Goal: Task Accomplishment & Management: Use online tool/utility

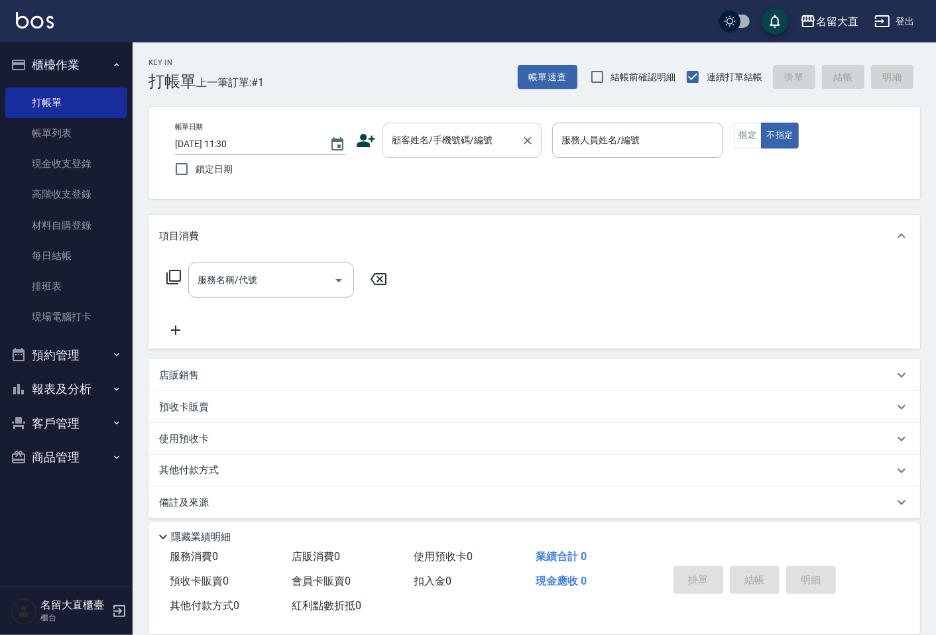
click at [419, 140] on input "顧客姓名/手機號碼/編號" at bounding box center [452, 140] width 127 height 23
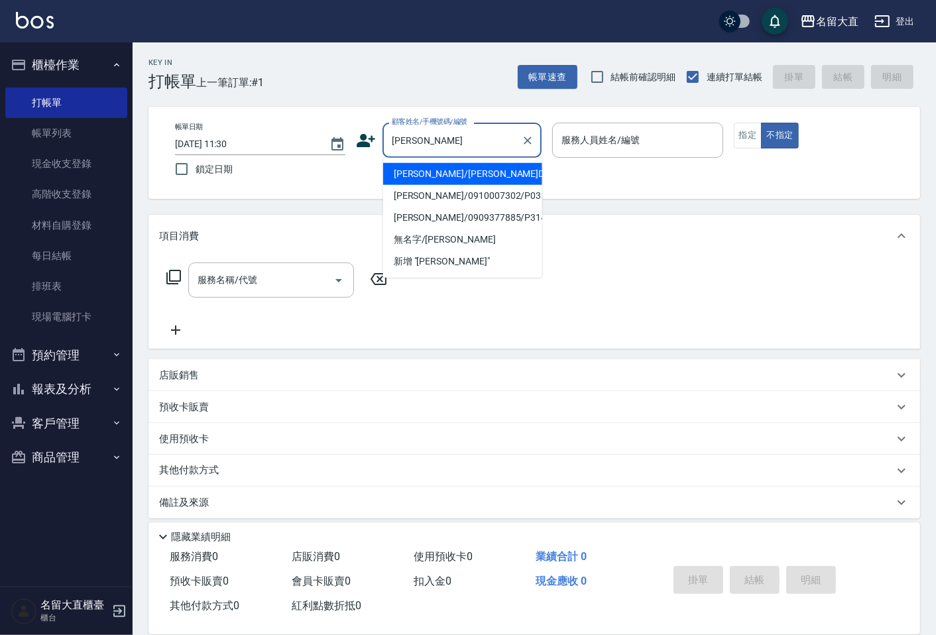
type input "[PERSON_NAME]/[PERSON_NAME]D230/D230"
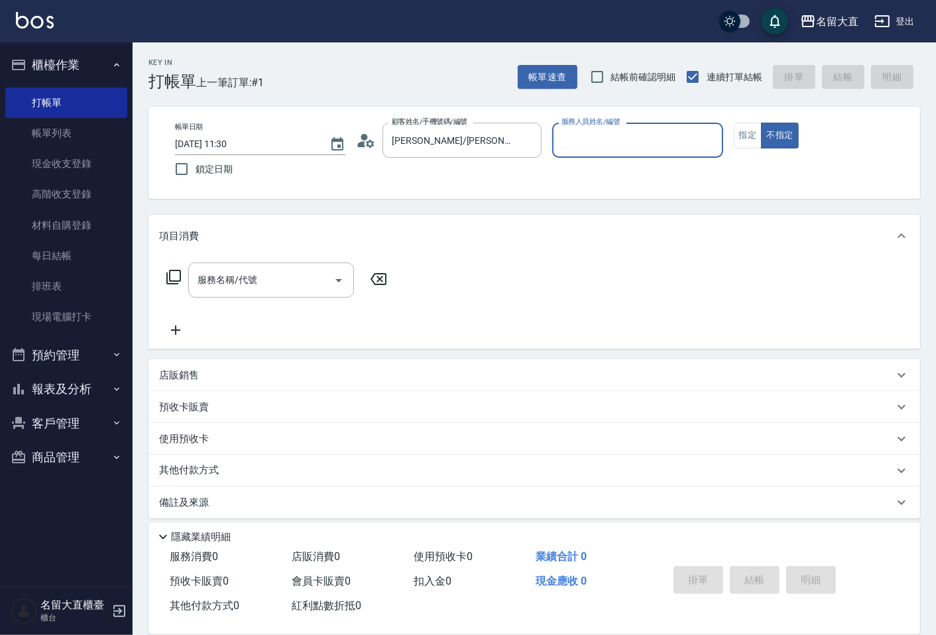
type input "[PERSON_NAME]3"
click at [761, 123] on button "不指定" at bounding box center [779, 136] width 37 height 26
type button "false"
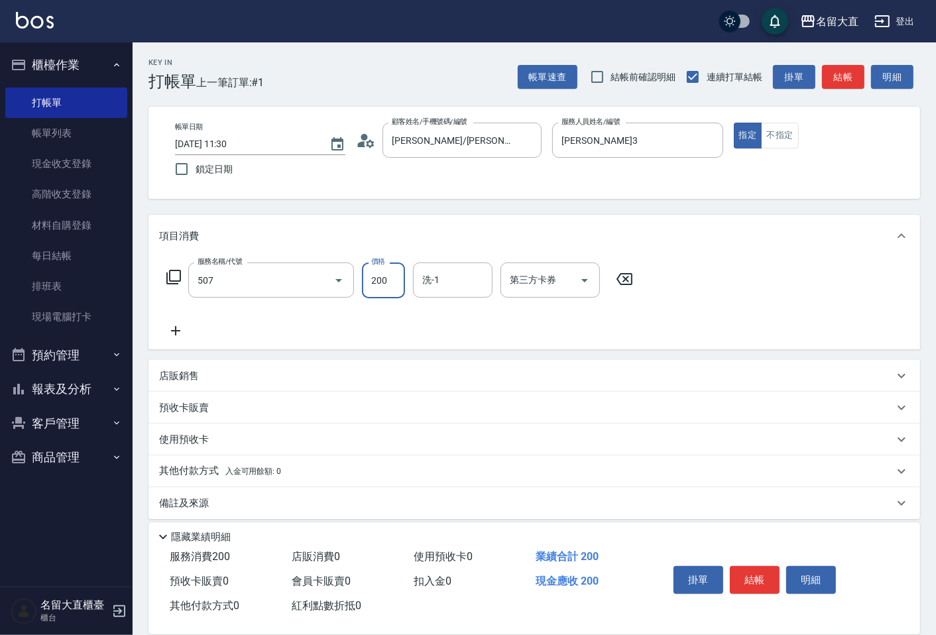
type input "兒童洗髮(507)"
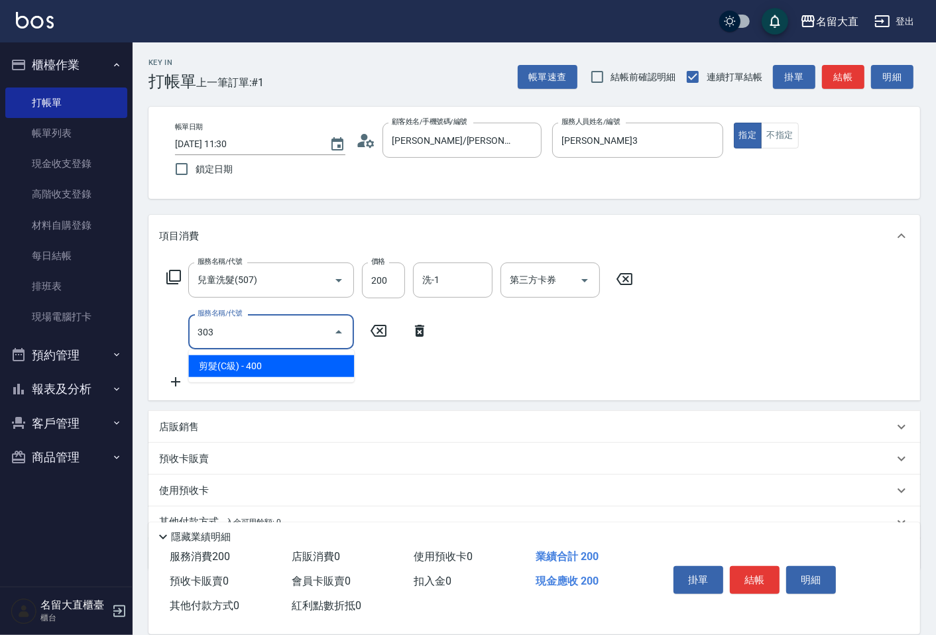
type input "剪髮(C級)(303)"
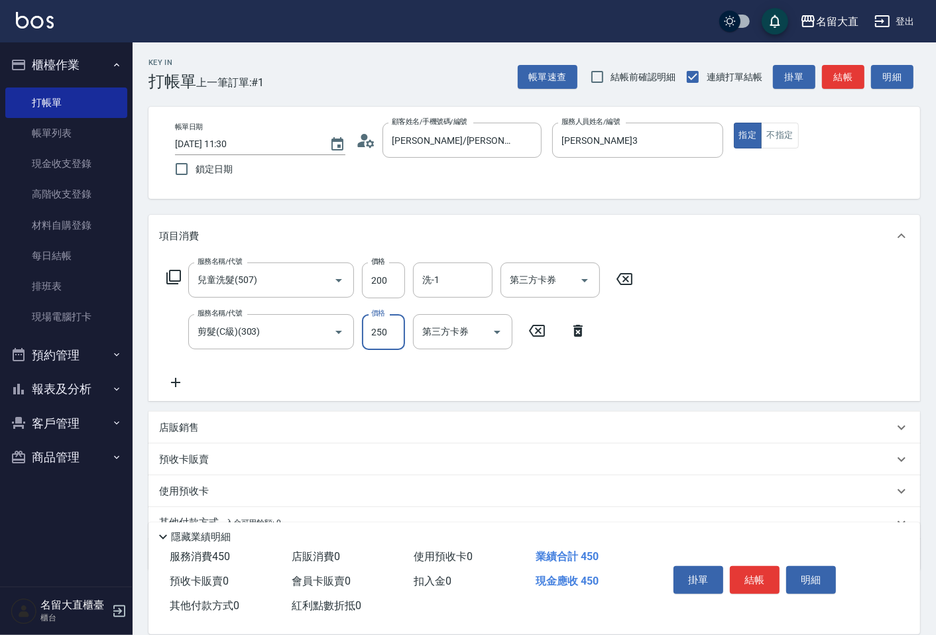
type input "250"
click at [752, 568] on button "結帳" at bounding box center [755, 580] width 50 height 28
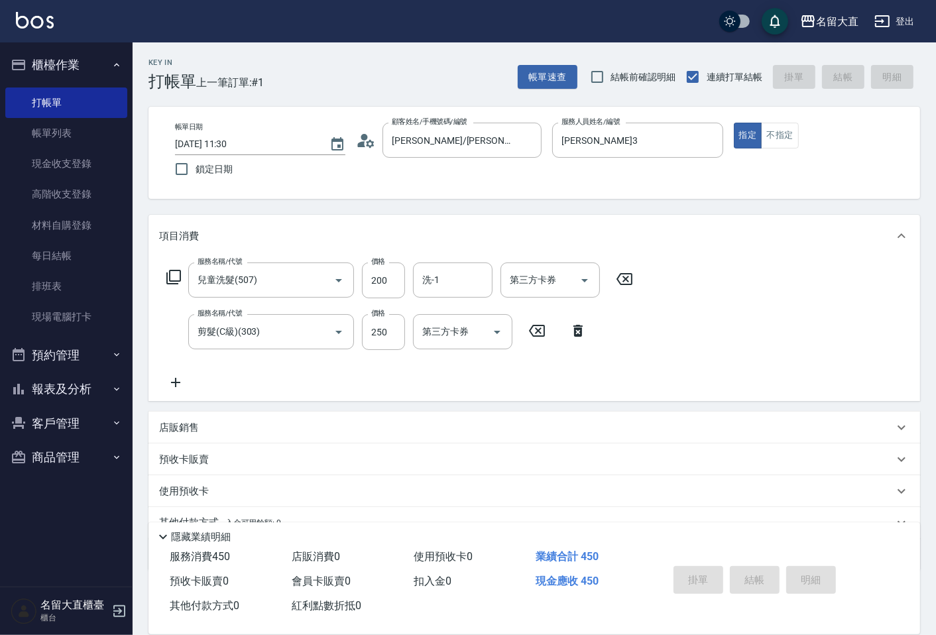
type input "[DATE] 14:02"
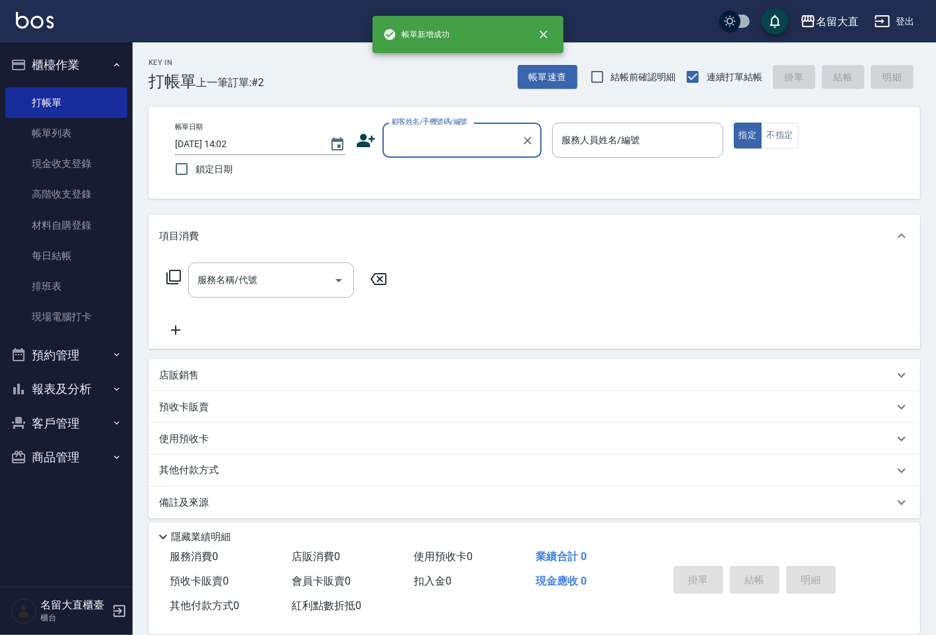
click at [461, 144] on input "顧客姓名/手機號碼/編號" at bounding box center [452, 140] width 127 height 23
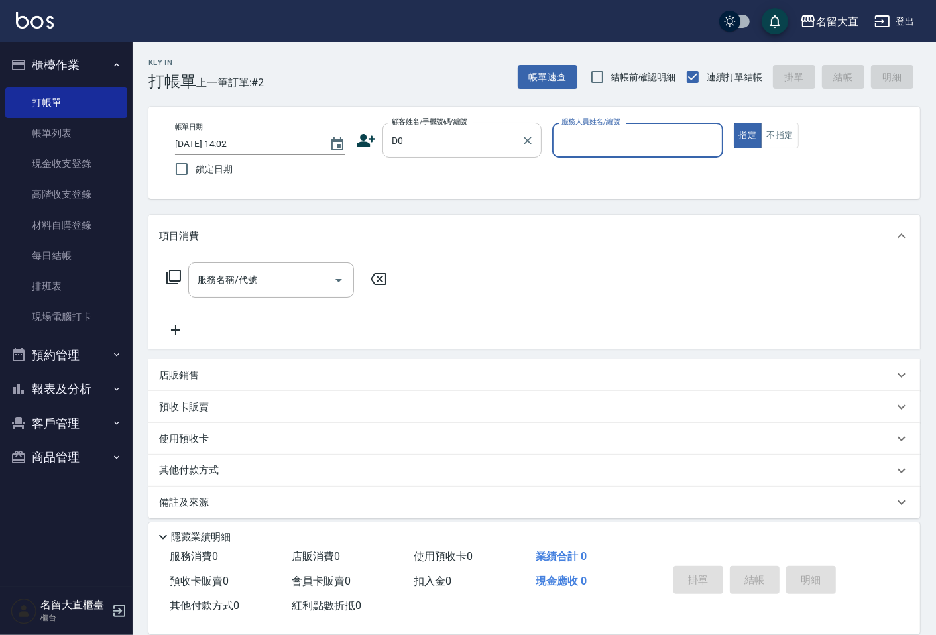
type input "不指定客/不指定客D0/D0"
type input "[PERSON_NAME]3"
click at [734, 123] on button "指定" at bounding box center [748, 136] width 29 height 26
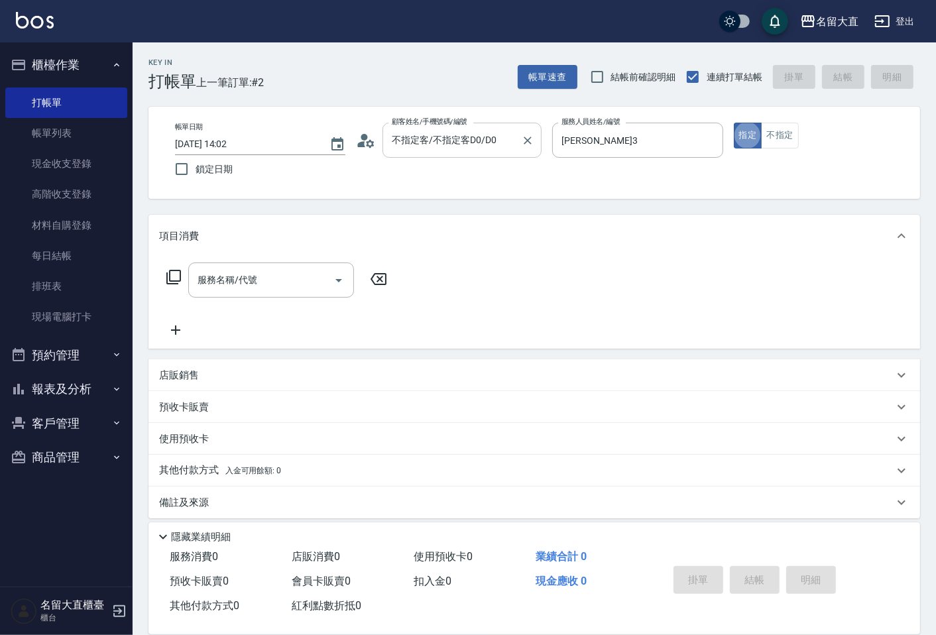
type button "true"
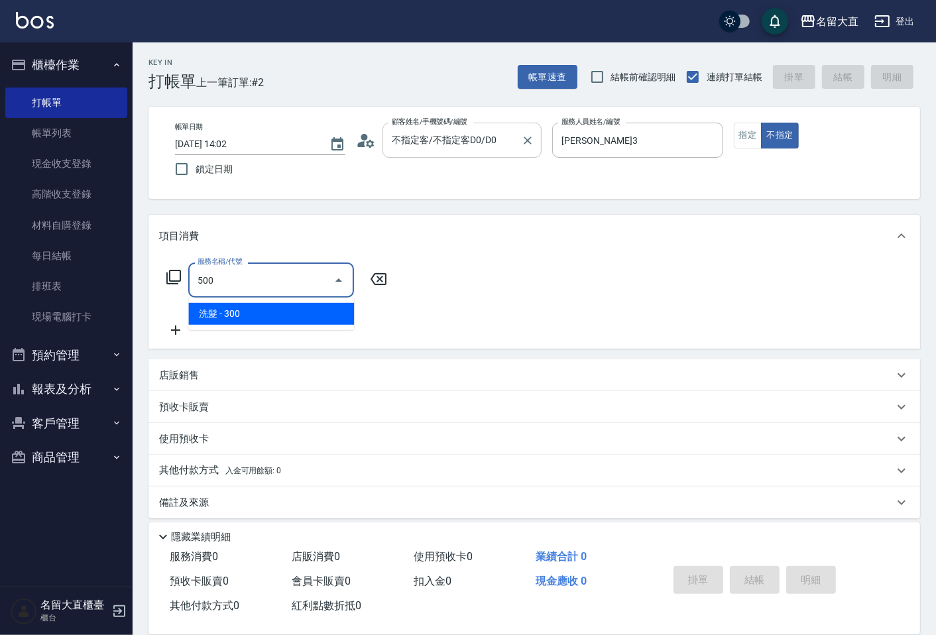
type input "洗髮(500)"
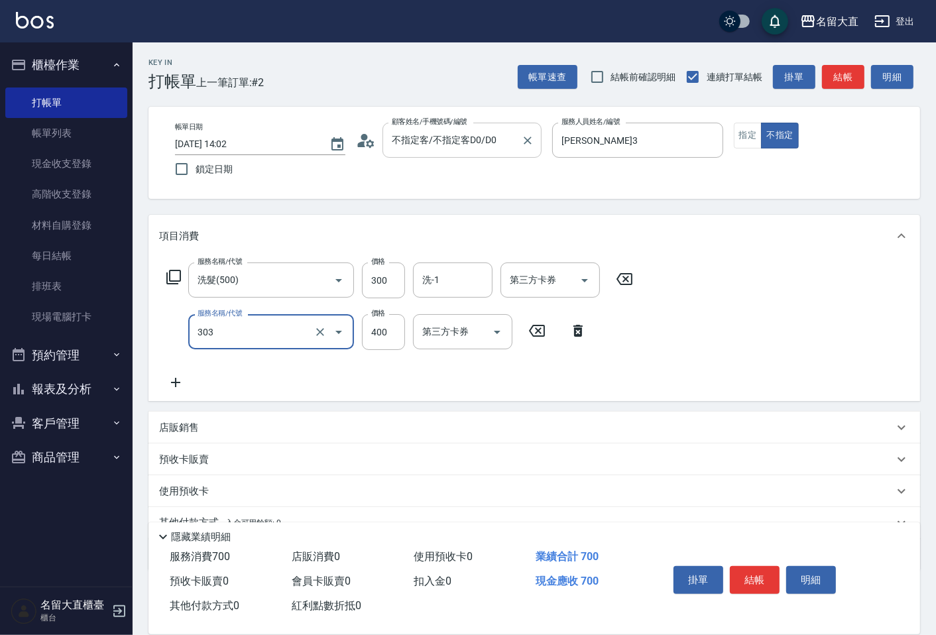
type input "剪髮(C級)(303)"
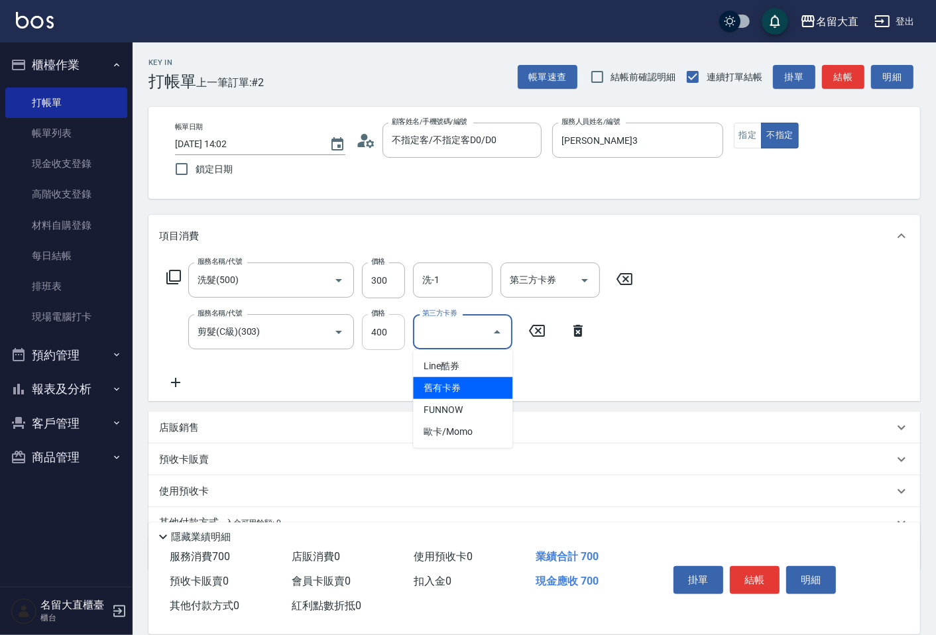
click at [394, 339] on input "400" at bounding box center [383, 332] width 43 height 36
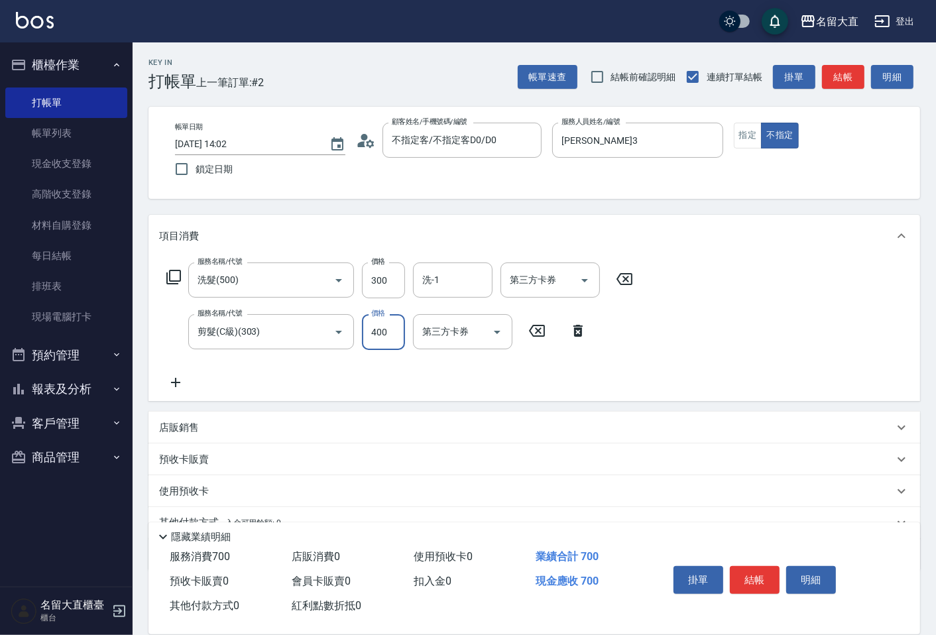
click at [394, 339] on input "400" at bounding box center [383, 332] width 43 height 36
type input "350"
click at [766, 574] on button "結帳" at bounding box center [755, 580] width 50 height 28
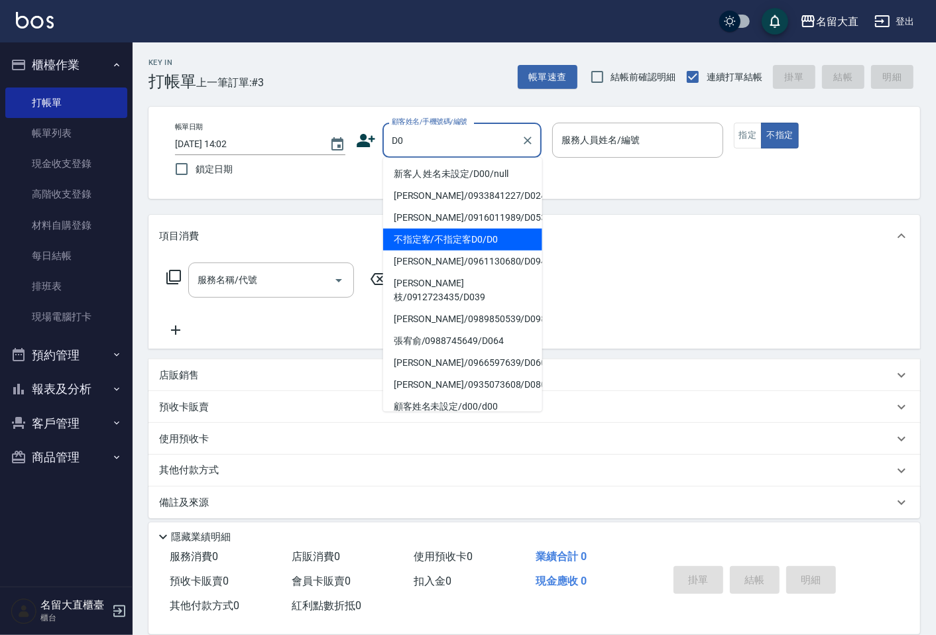
type input "不指定客/不指定客D0/D0"
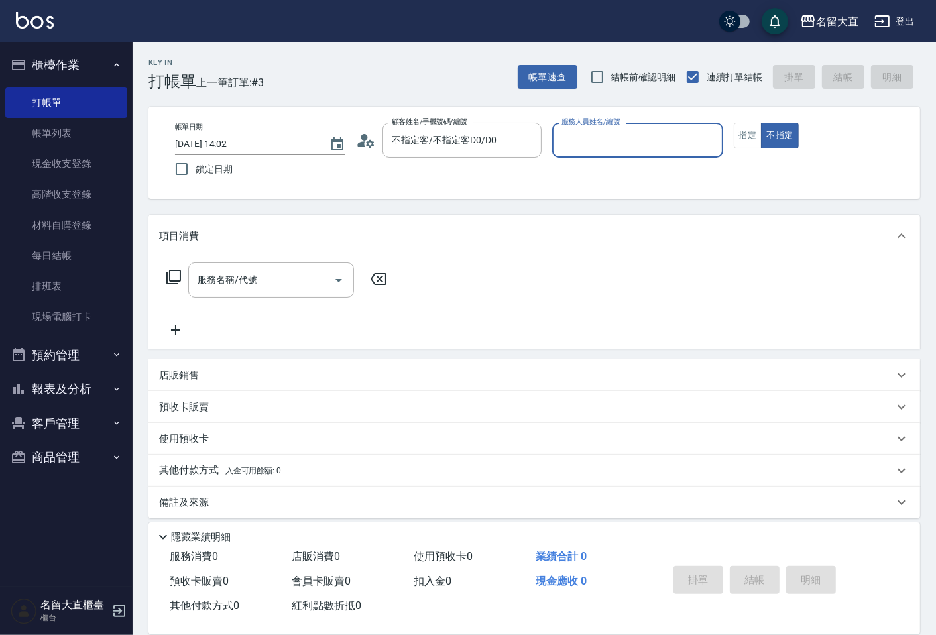
type input "[PERSON_NAME]3"
click at [761, 123] on button "不指定" at bounding box center [779, 136] width 37 height 26
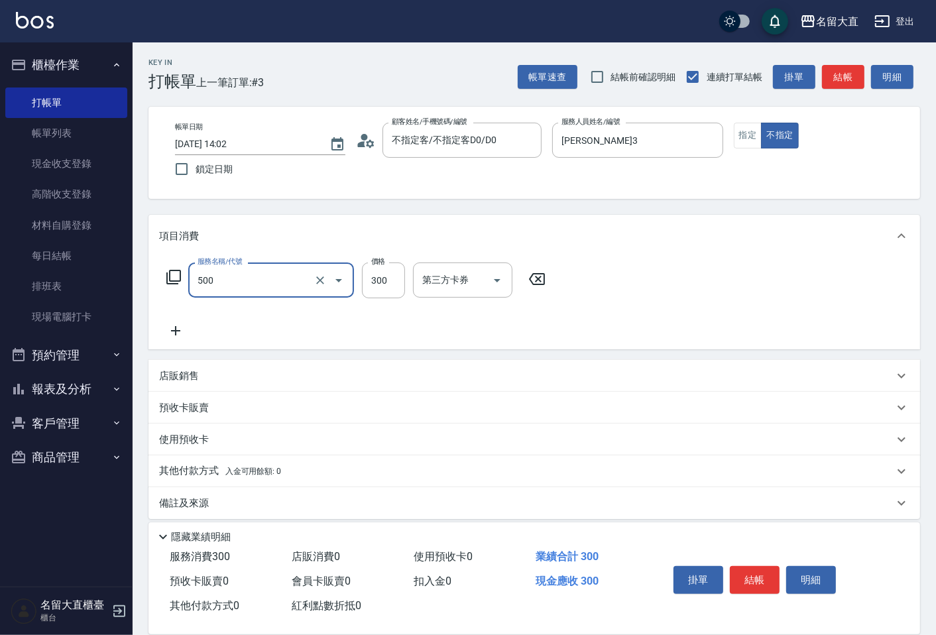
type input "洗髮(500)"
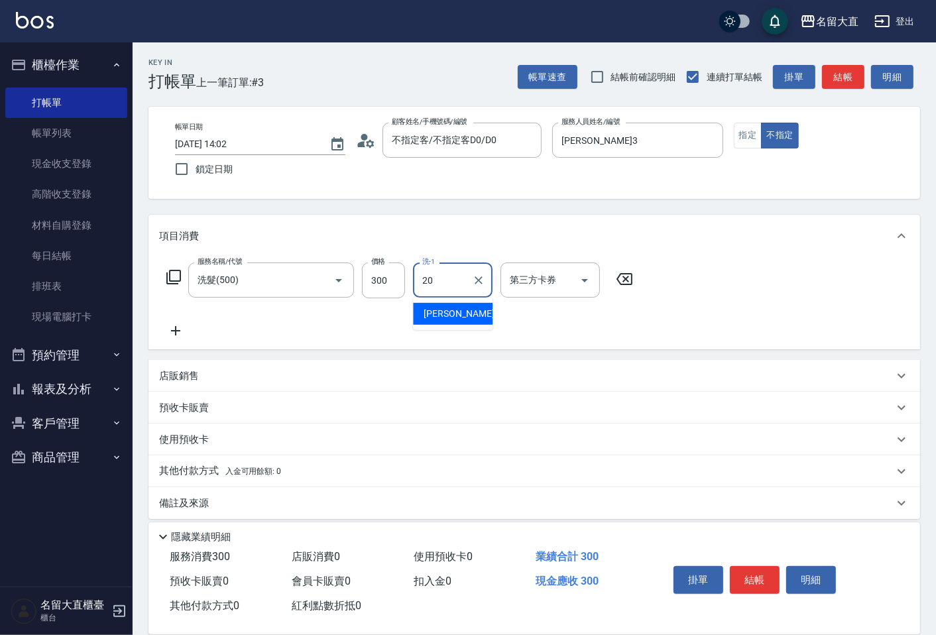
type input "詩雅-20"
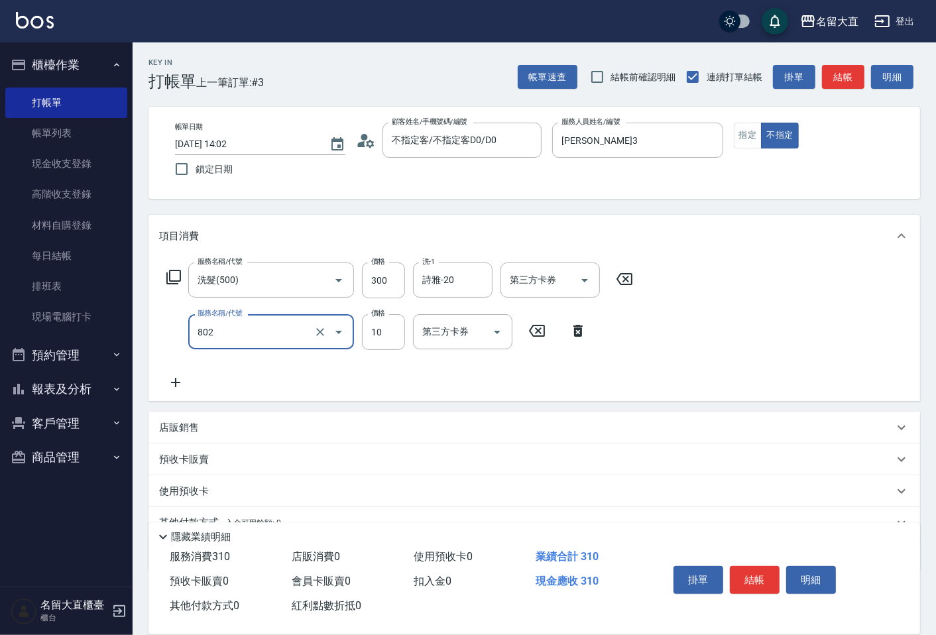
type input "潤絲(802)"
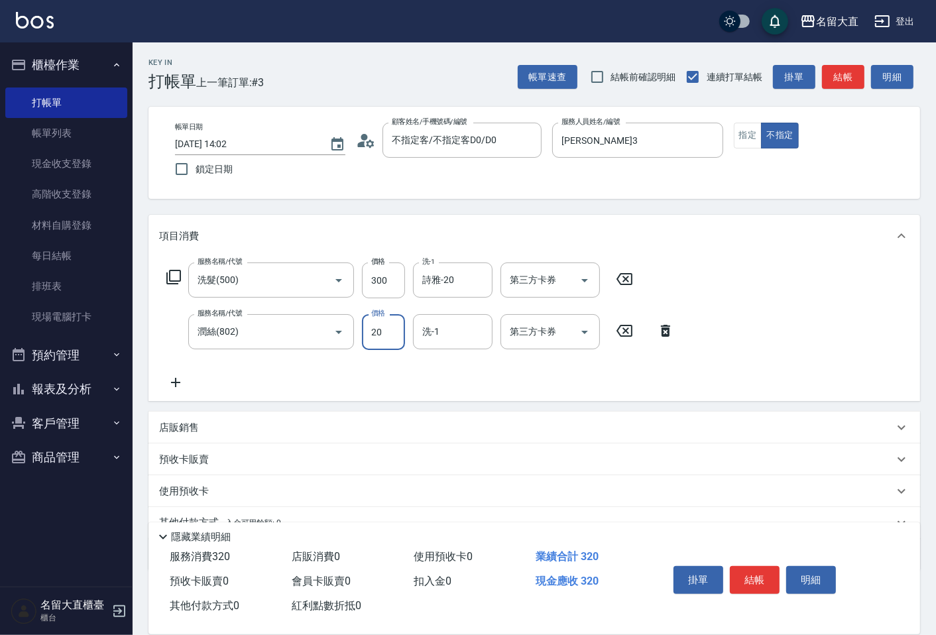
type input "20"
type input "詩雅-20"
click at [753, 538] on div "隱藏業績明細" at bounding box center [537, 537] width 765 height 16
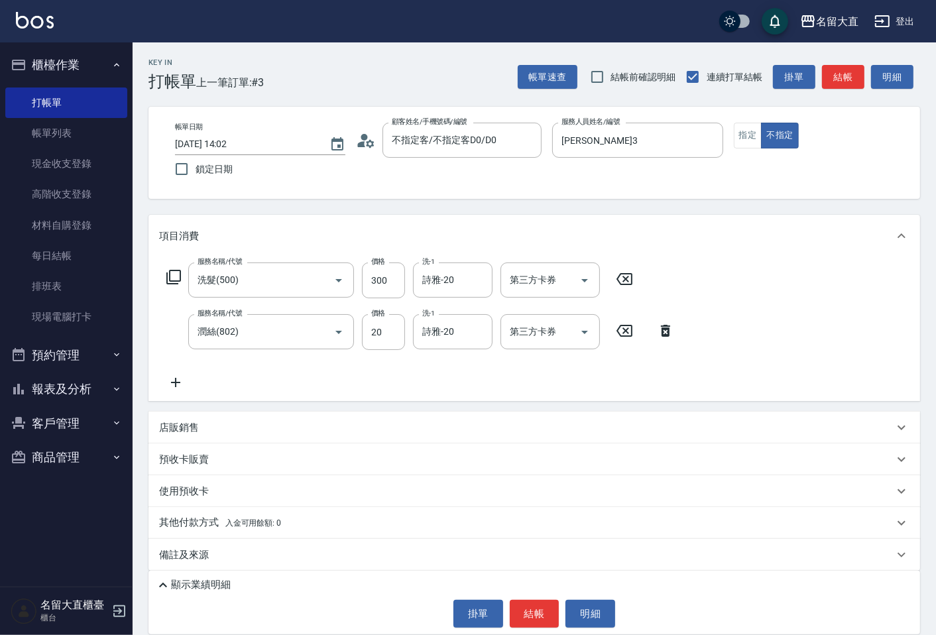
click at [256, 586] on div "顯示業績明細" at bounding box center [537, 586] width 765 height 16
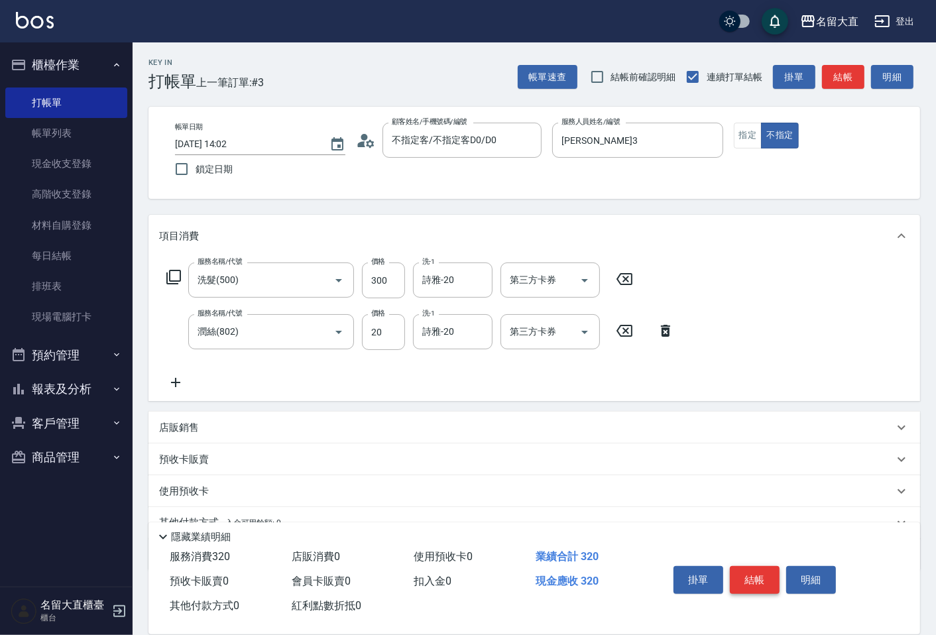
click at [763, 575] on button "結帳" at bounding box center [755, 580] width 50 height 28
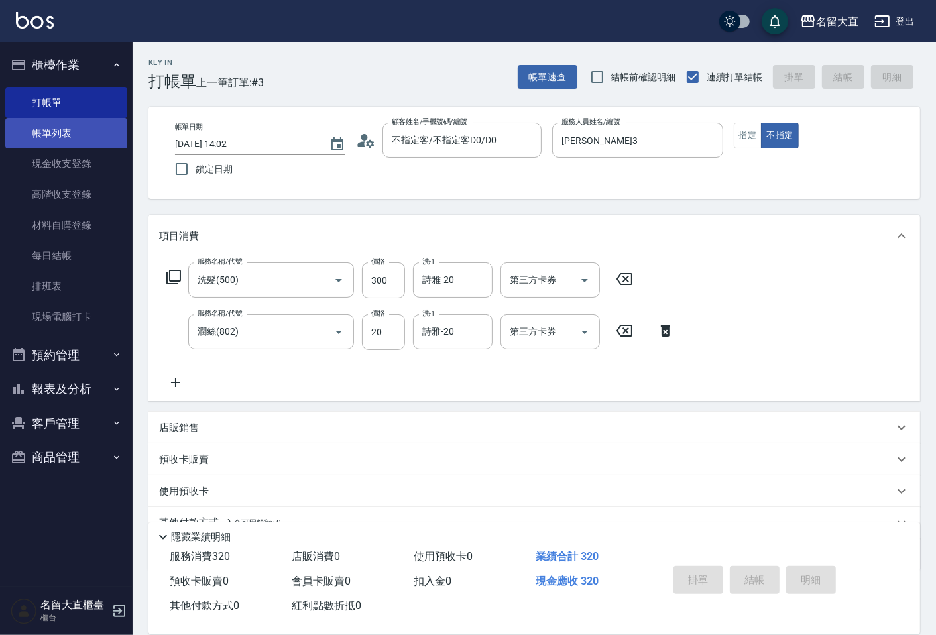
type input "[DATE] 14:31"
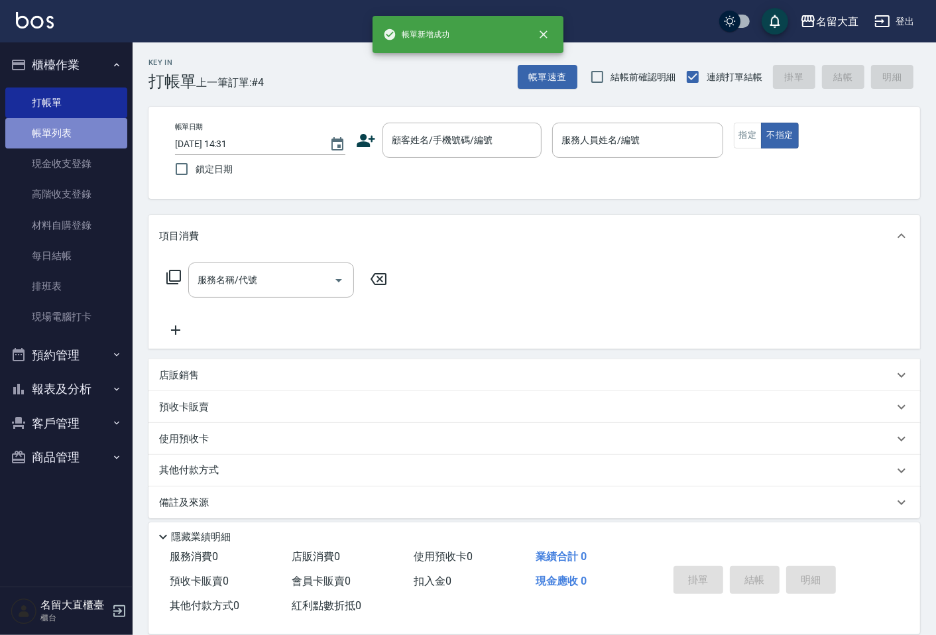
click at [54, 129] on link "帳單列表" at bounding box center [66, 133] width 122 height 31
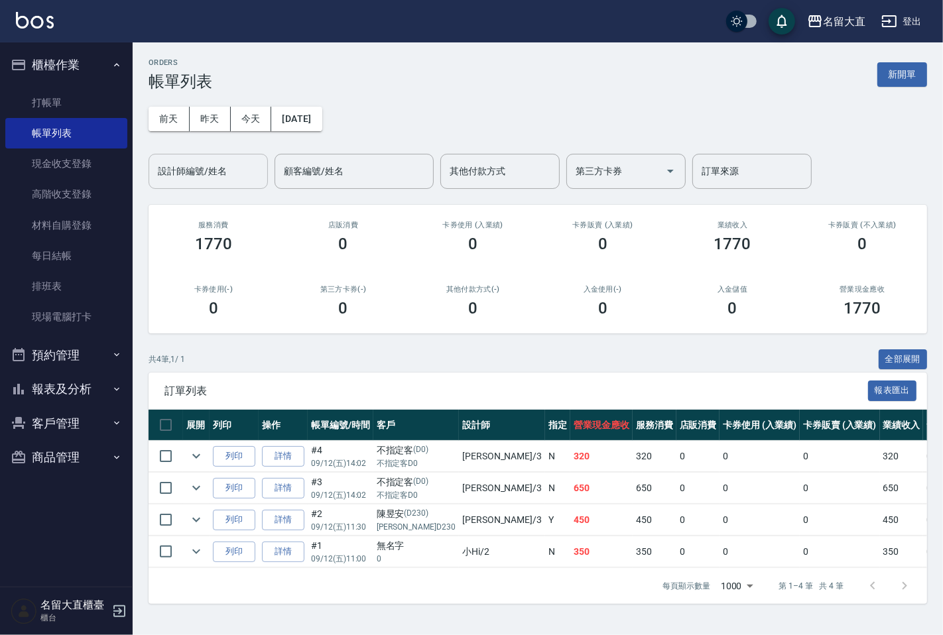
click at [206, 166] on input "設計師編號/姓名" at bounding box center [208, 171] width 107 height 23
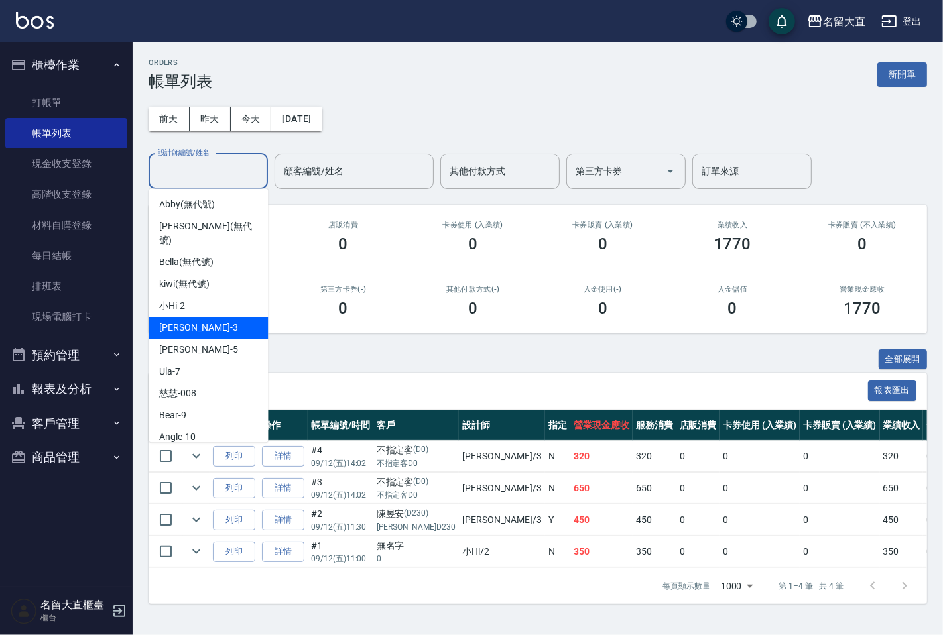
click at [184, 321] on span "[PERSON_NAME]3" at bounding box center [198, 328] width 78 height 14
type input "[PERSON_NAME]3"
